Goal: Find contact information: Find contact information

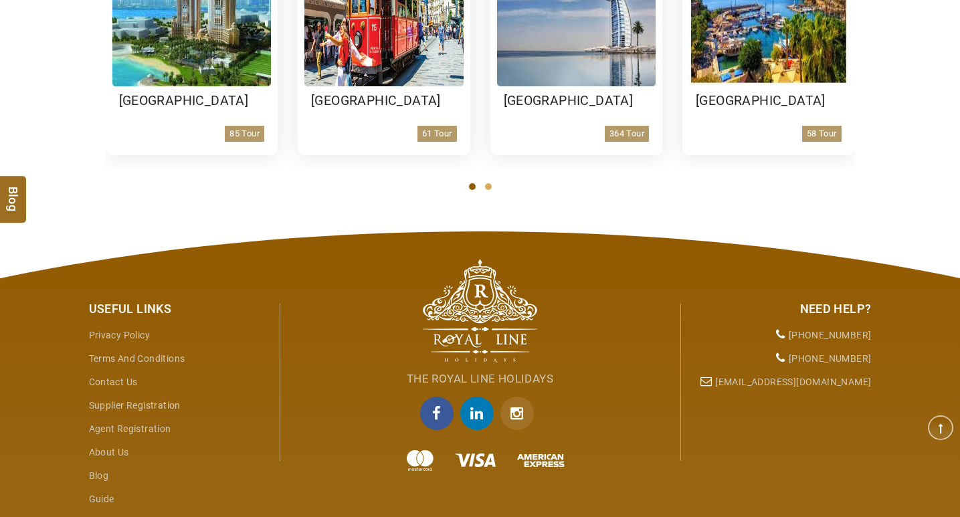
scroll to position [2243, 0]
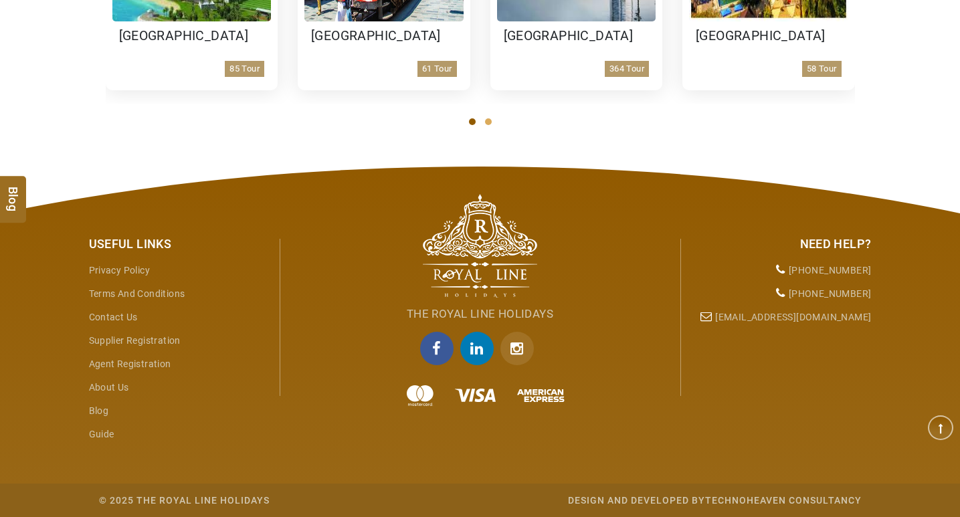
type input "*****"
click at [114, 316] on link "Contact Us" at bounding box center [113, 317] width 49 height 11
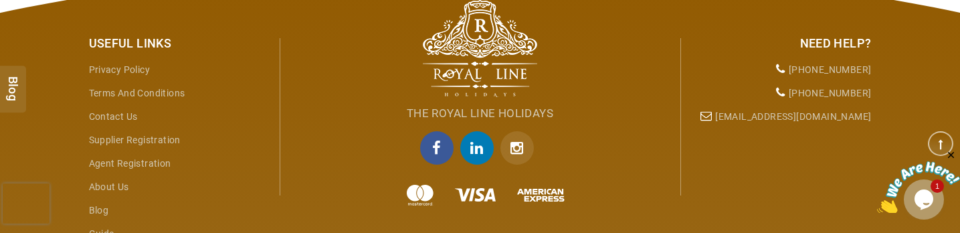
scroll to position [758, 0]
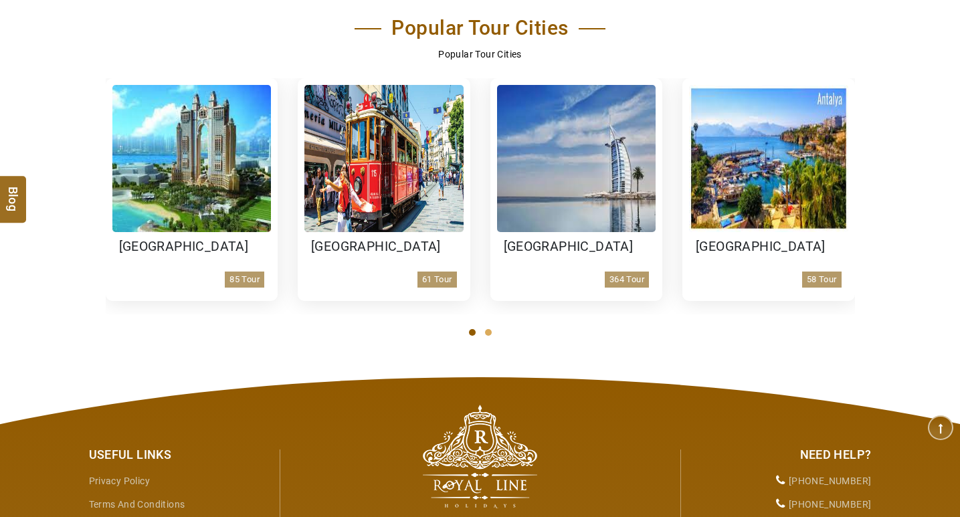
scroll to position [2243, 0]
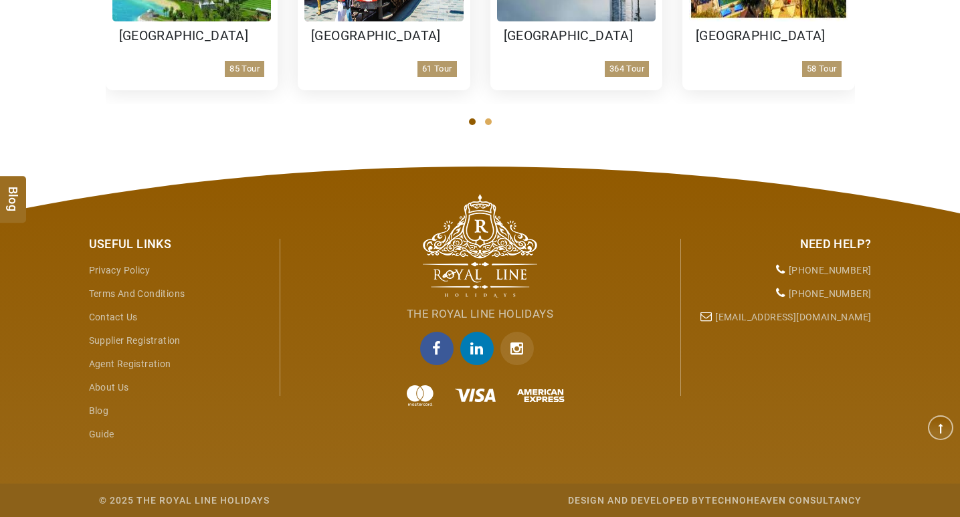
click at [114, 388] on link "About Us" at bounding box center [109, 387] width 40 height 11
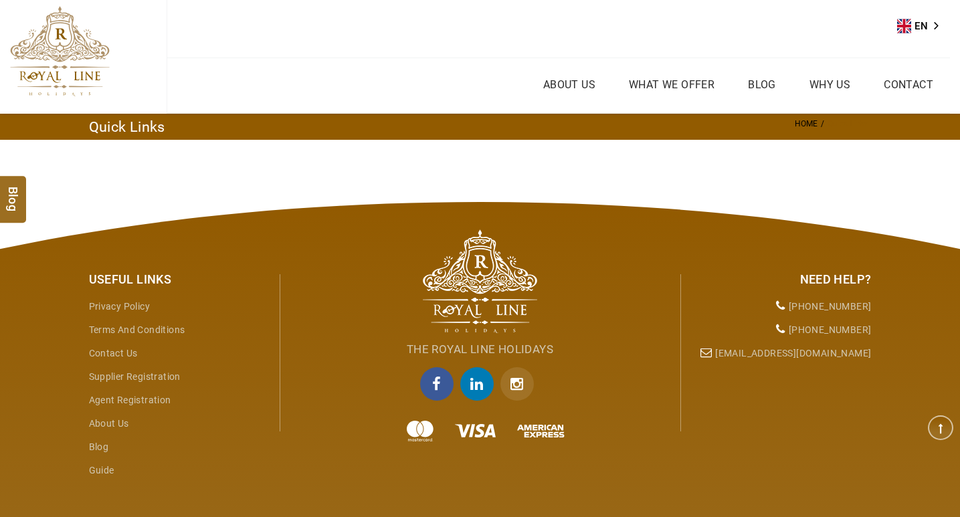
click at [120, 356] on link "Contact Us" at bounding box center [113, 353] width 49 height 11
